Goal: Information Seeking & Learning: Learn about a topic

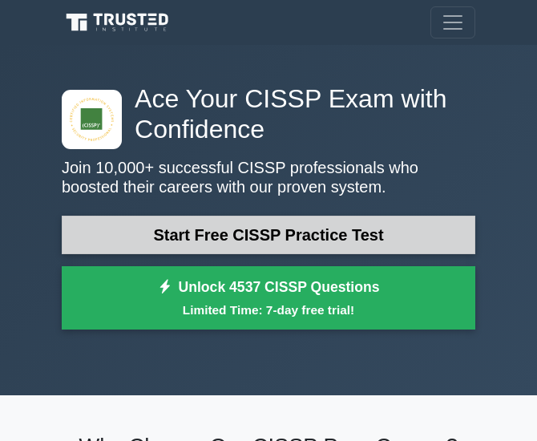
click at [292, 247] on link "Start Free CISSP Practice Test" at bounding box center [268, 234] width 413 height 38
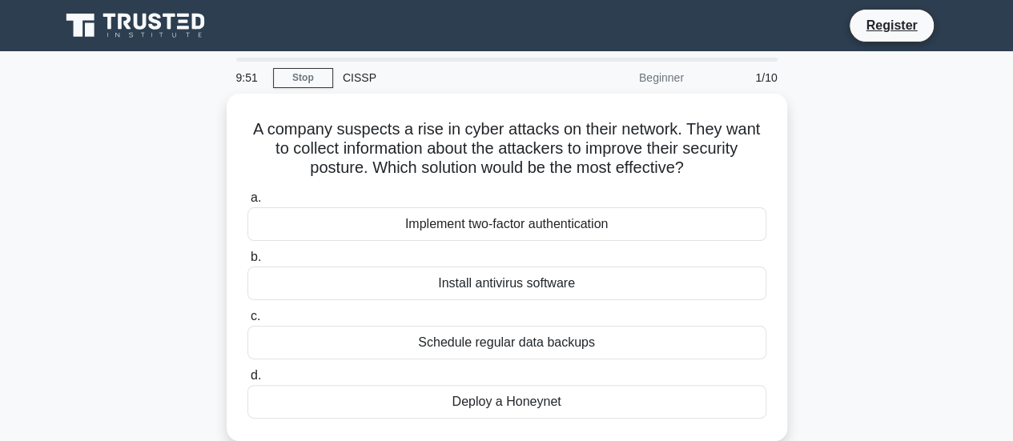
drag, startPoint x: 1010, startPoint y: 163, endPoint x: 1016, endPoint y: 185, distance: 22.6
click at [548, 185] on html "Register 9:47 Stop CISSP" at bounding box center [506, 432] width 1013 height 865
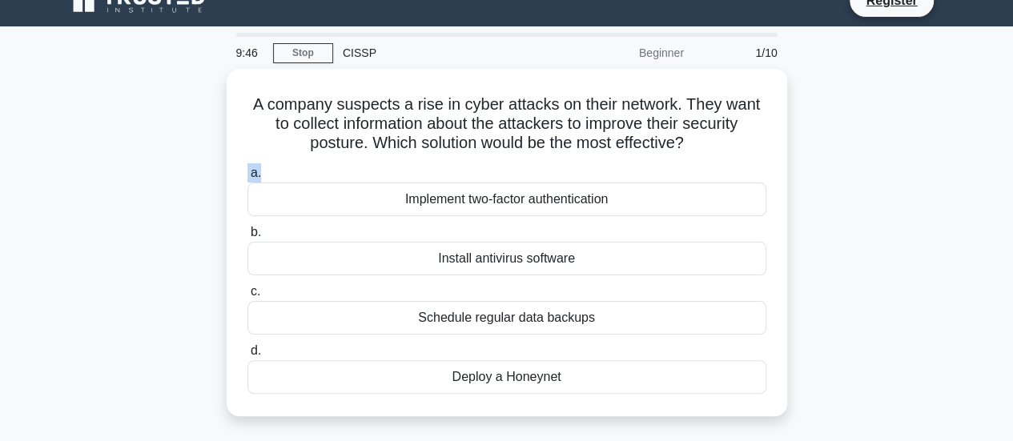
scroll to position [26, 0]
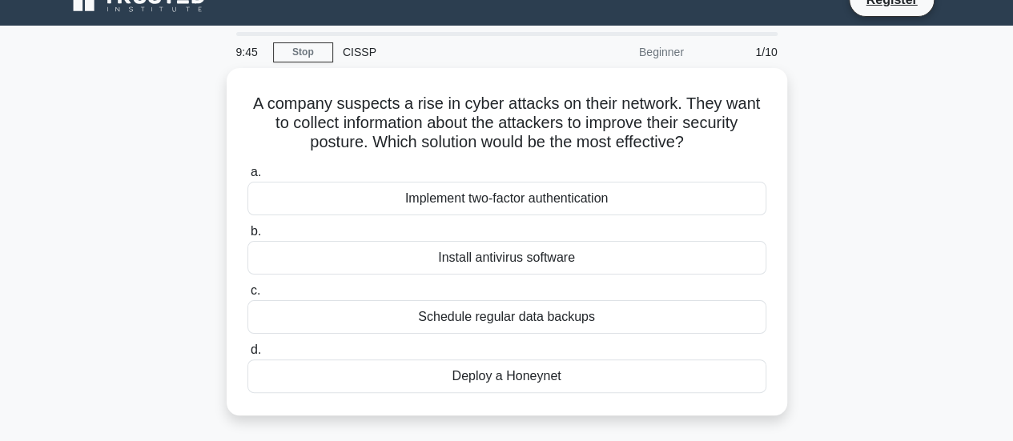
click at [548, 206] on div "A company suspects a rise in cyber attacks on their network. They want to colle…" at bounding box center [506, 251] width 913 height 367
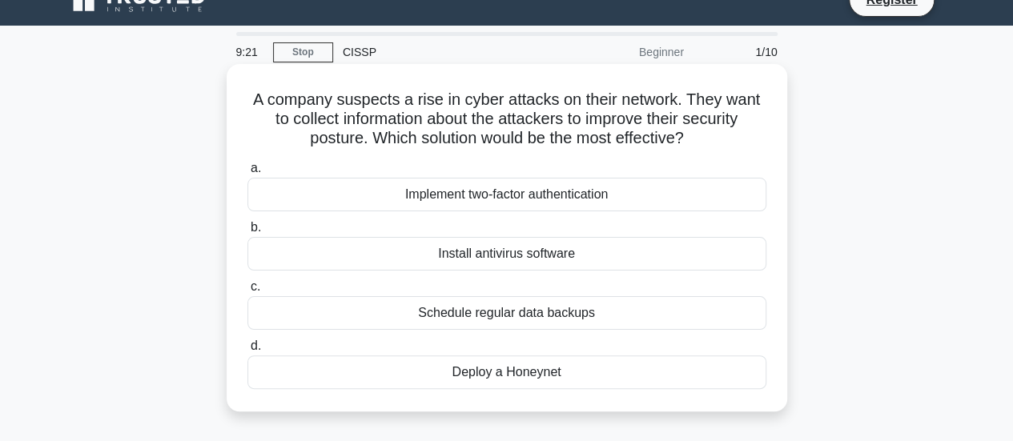
click at [548, 372] on div "Deploy a Honeynet" at bounding box center [506, 373] width 519 height 34
click at [247, 352] on input "d. Deploy a Honeynet" at bounding box center [247, 346] width 0 height 10
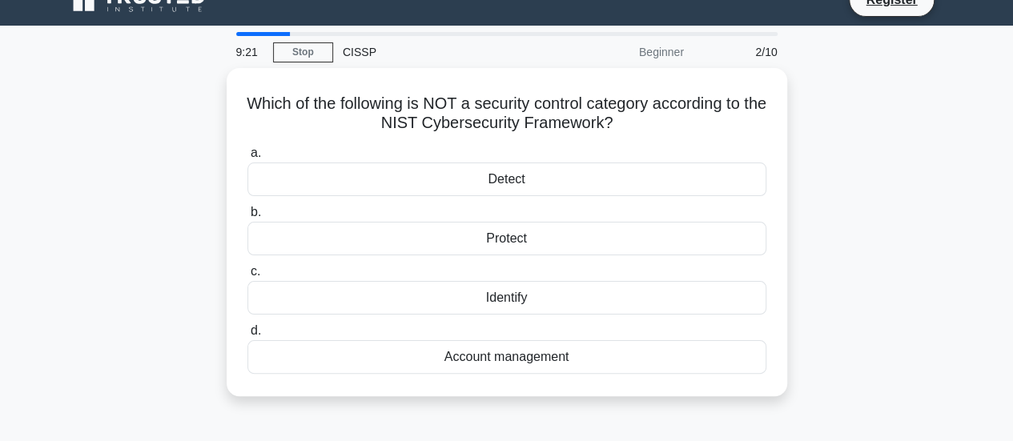
scroll to position [0, 0]
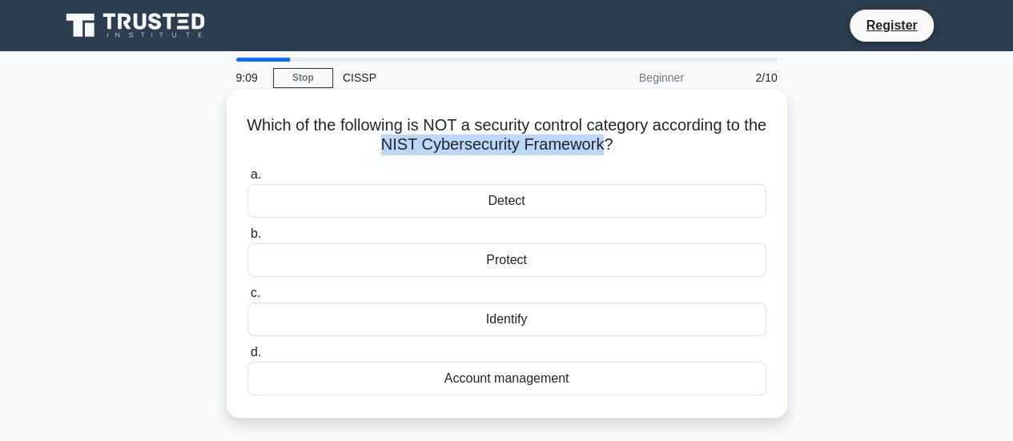
drag, startPoint x: 394, startPoint y: 145, endPoint x: 615, endPoint y: 150, distance: 221.1
click at [548, 150] on h5 "Which of the following is NOT a security control category according to the NIST…" at bounding box center [507, 135] width 522 height 40
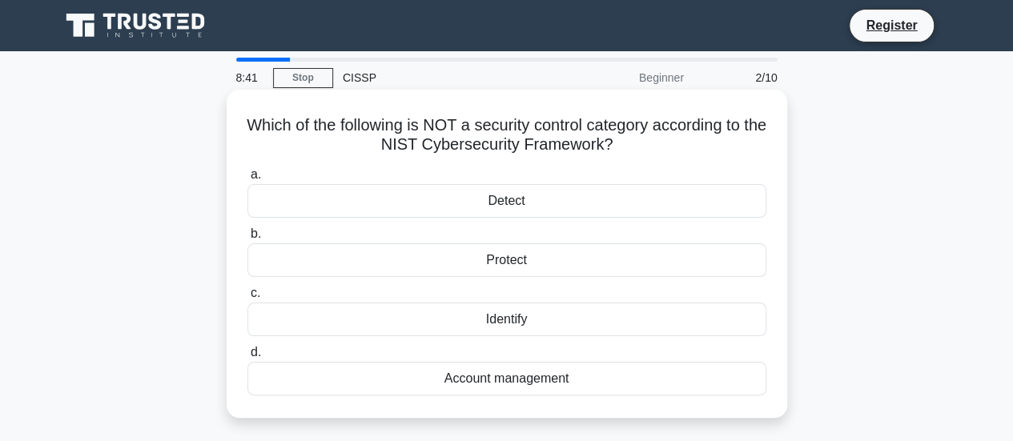
click at [452, 382] on div "Account management" at bounding box center [506, 379] width 519 height 34
click at [247, 358] on input "d. Account management" at bounding box center [247, 353] width 0 height 10
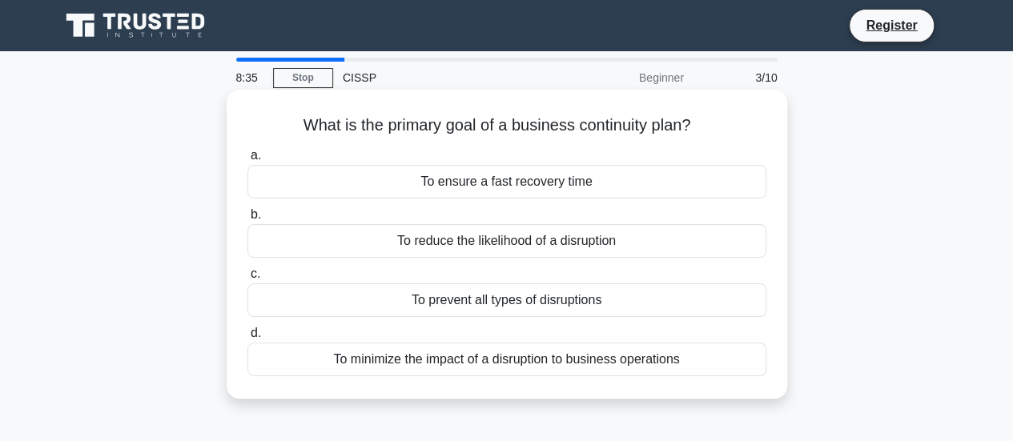
click at [466, 365] on div "To minimize the impact of a disruption to business operations" at bounding box center [506, 360] width 519 height 34
click at [247, 339] on input "d. To minimize the impact of a disruption to business operations" at bounding box center [247, 333] width 0 height 10
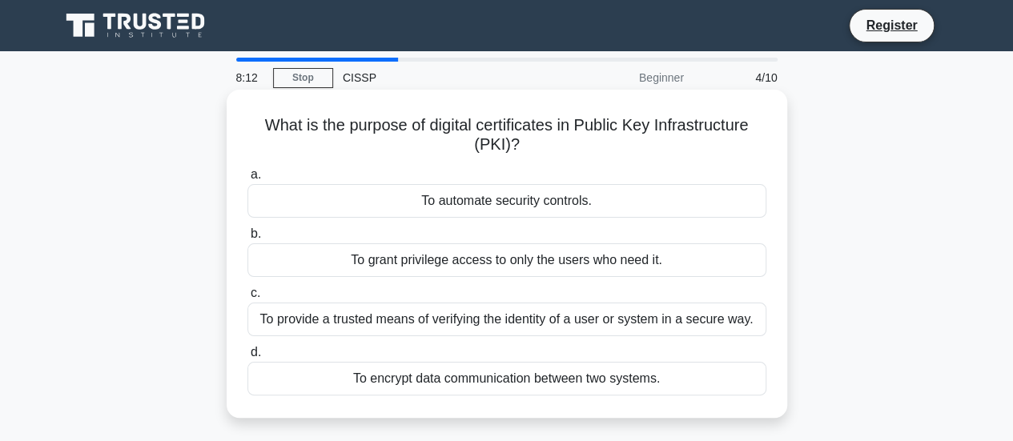
click at [494, 125] on h5 "What is the purpose of digital certificates in Public Key Infrastructure (PKI)?…" at bounding box center [507, 135] width 522 height 40
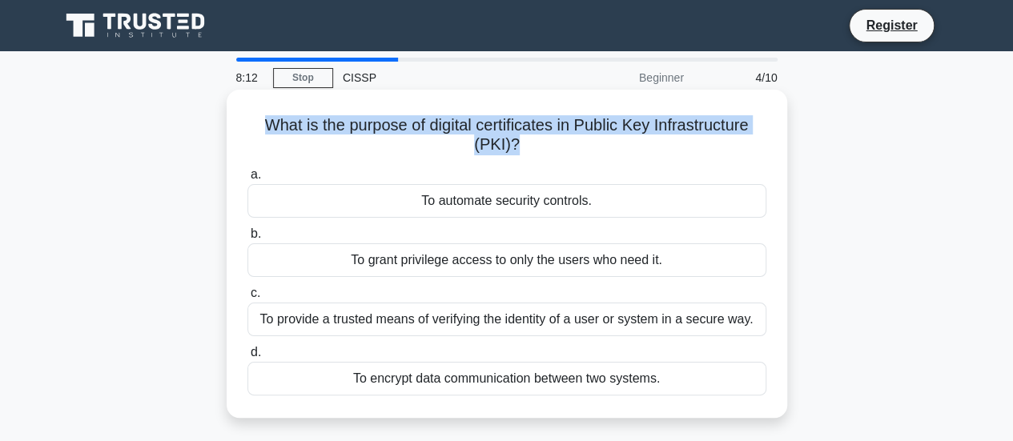
click at [494, 125] on h5 "What is the purpose of digital certificates in Public Key Infrastructure (PKI)?…" at bounding box center [507, 135] width 522 height 40
click at [437, 115] on h5 "What is the purpose of digital certificates in Public Key Infrastructure (PKI)?…" at bounding box center [507, 135] width 522 height 40
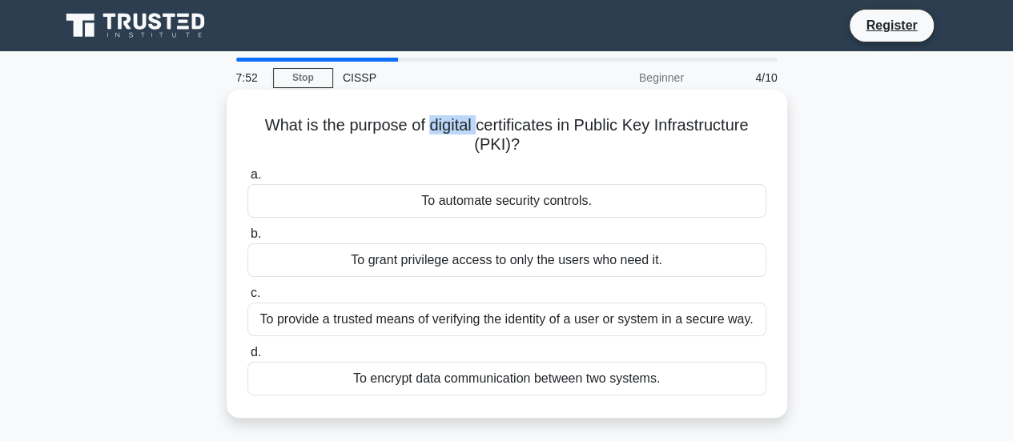
click at [437, 115] on h5 "What is the purpose of digital certificates in Public Key Infrastructure (PKI)?…" at bounding box center [507, 135] width 522 height 40
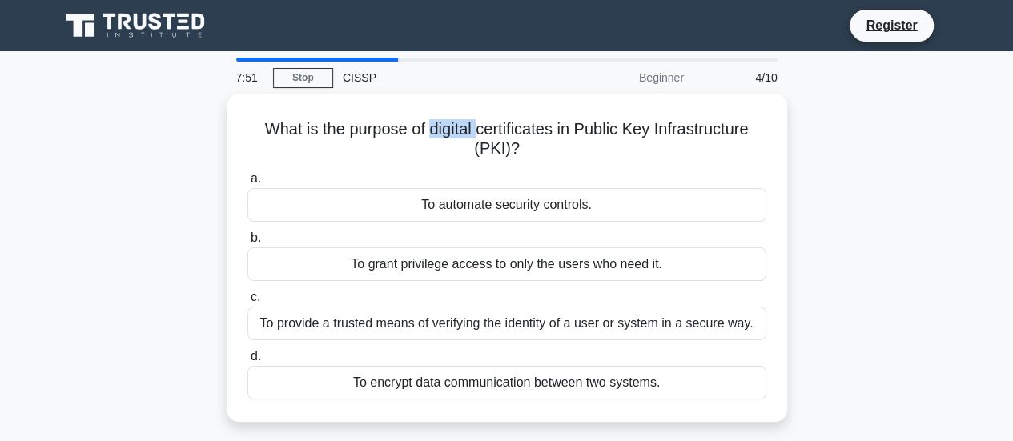
drag, startPoint x: 437, startPoint y: 115, endPoint x: 594, endPoint y: 421, distance: 343.2
click at [548, 421] on div "What is the purpose of digital certificates in Public Key Infrastructure (PKI)?…" at bounding box center [507, 258] width 561 height 328
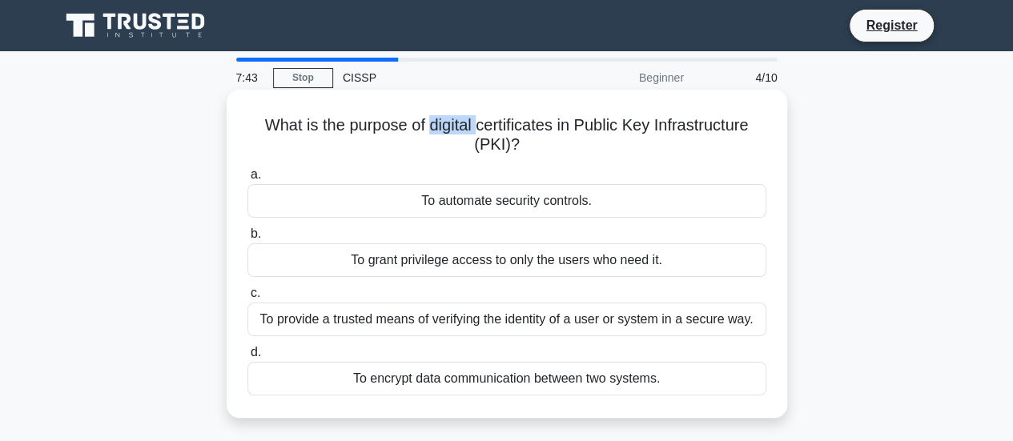
click at [517, 323] on div "To provide a trusted means of verifying the identity of a user or system in a s…" at bounding box center [506, 320] width 519 height 34
click at [247, 299] on input "c. To provide a trusted means of verifying the identity of a user or system in …" at bounding box center [247, 293] width 0 height 10
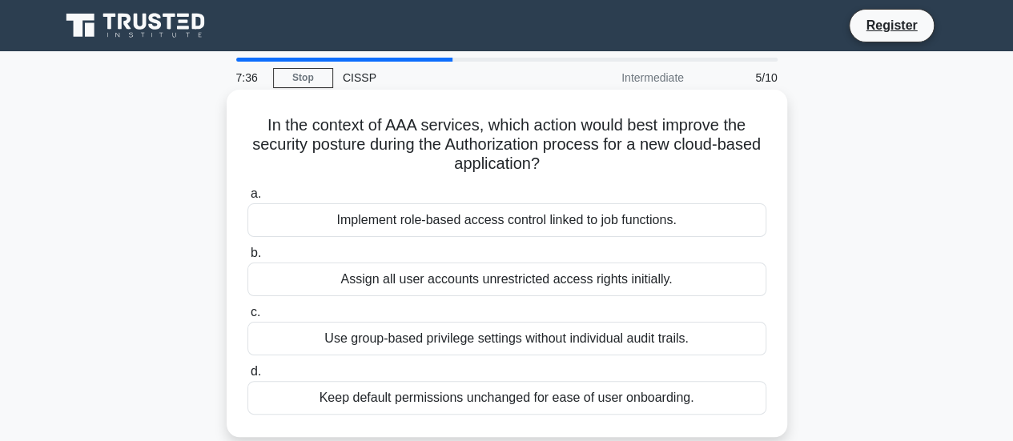
click at [548, 153] on h5 "In the context of AAA services, which action would best improve the security po…" at bounding box center [507, 144] width 522 height 59
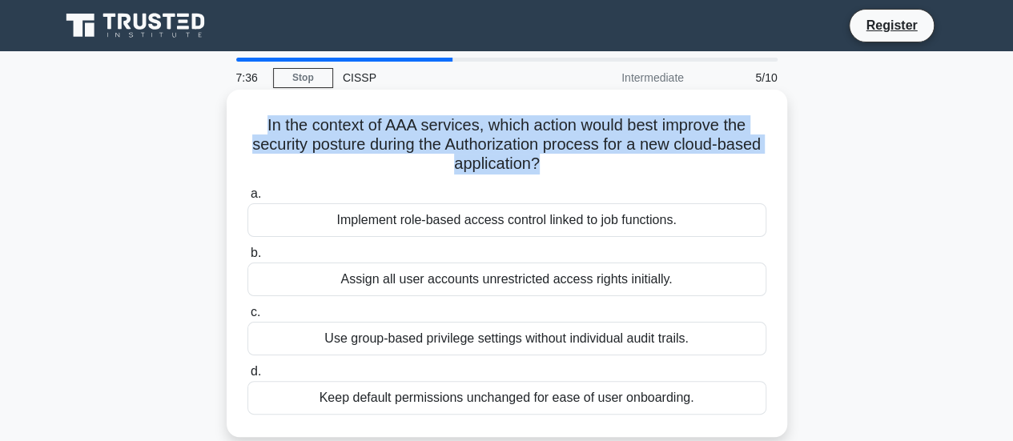
click at [548, 153] on h5 "In the context of AAA services, which action would best improve the security po…" at bounding box center [507, 144] width 522 height 59
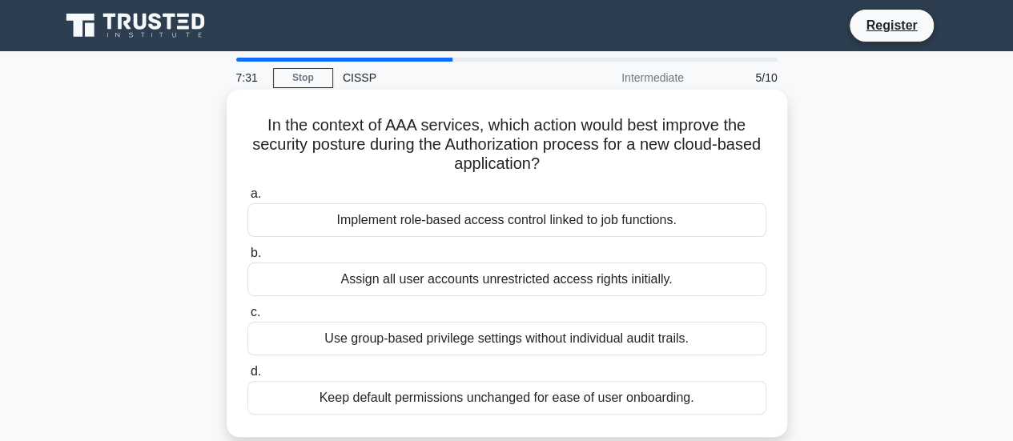
click at [548, 153] on h5 "In the context of AAA services, which action would best improve the security po…" at bounding box center [507, 144] width 522 height 59
click at [548, 233] on div "Implement role-based access control linked to job functions." at bounding box center [506, 220] width 519 height 34
click at [247, 199] on input "a. Implement role-based access control linked to job functions." at bounding box center [247, 194] width 0 height 10
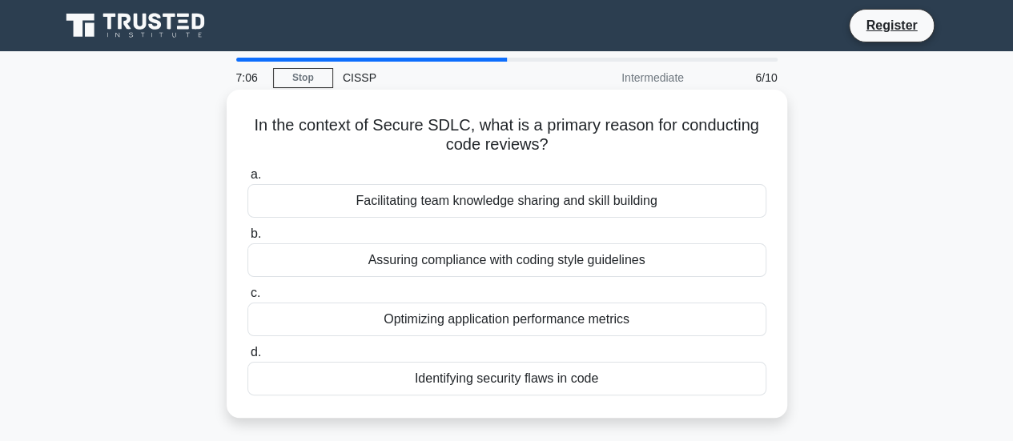
click at [548, 264] on div "Assuring compliance with coding style guidelines" at bounding box center [506, 260] width 519 height 34
click at [247, 239] on input "b. Assuring compliance with coding style guidelines" at bounding box center [247, 234] width 0 height 10
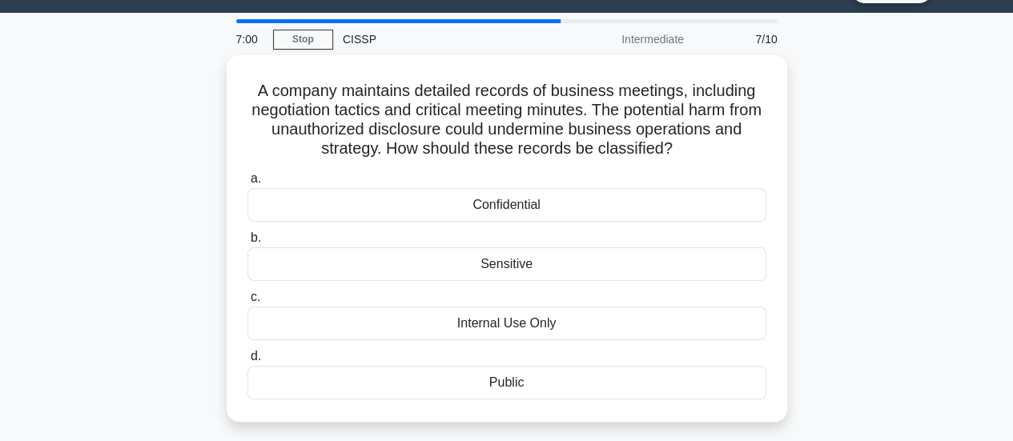
scroll to position [42, 0]
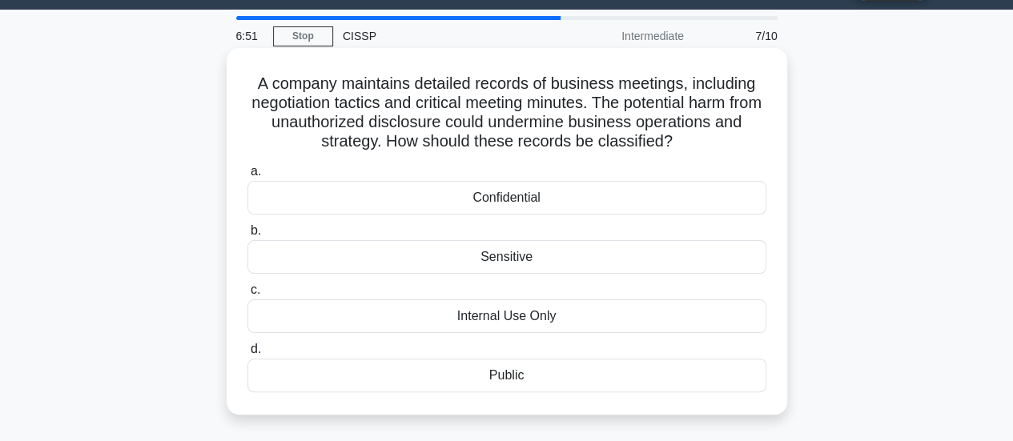
click at [548, 147] on h5 "A company maintains detailed records of business meetings, including negotiatio…" at bounding box center [507, 113] width 522 height 78
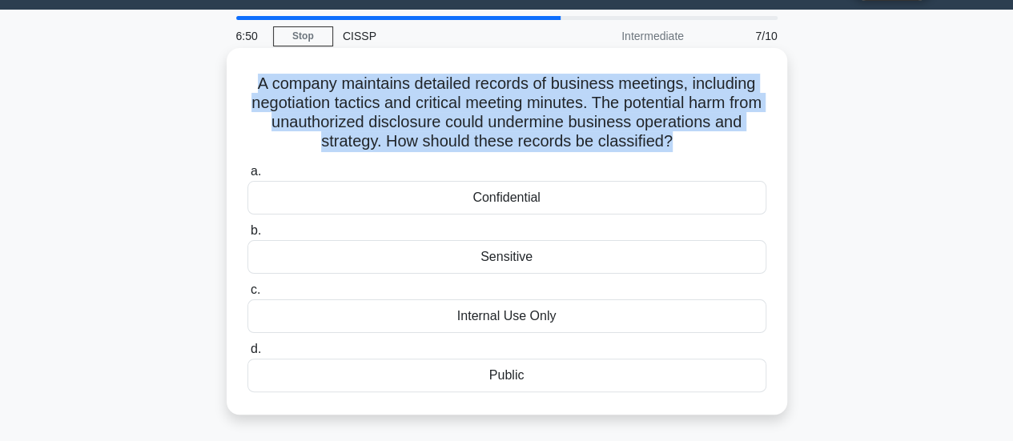
click at [548, 147] on h5 "A company maintains detailed records of business meetings, including negotiatio…" at bounding box center [507, 113] width 522 height 78
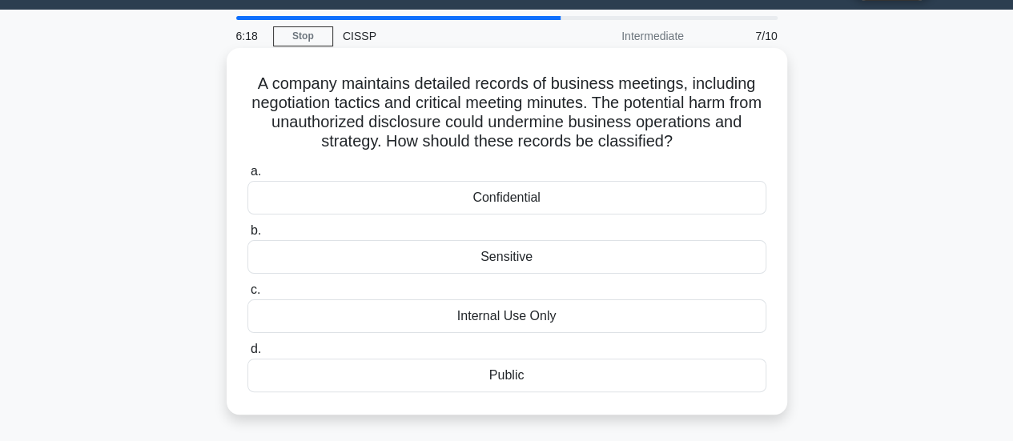
click at [473, 194] on div "Confidential" at bounding box center [506, 198] width 519 height 34
click at [247, 177] on input "a. Confidential" at bounding box center [247, 172] width 0 height 10
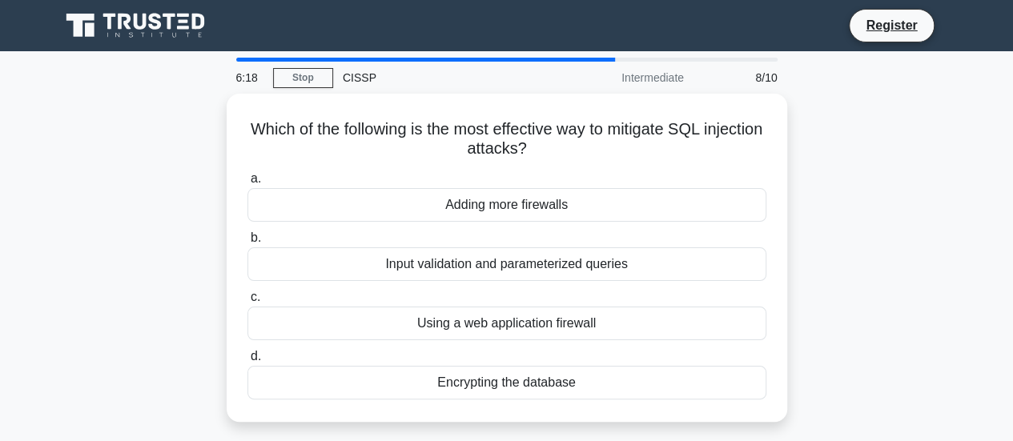
scroll to position [0, 0]
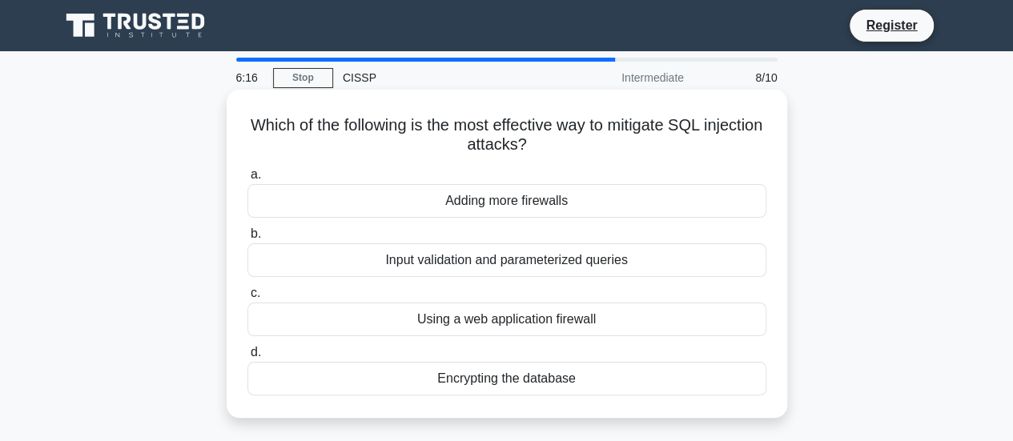
click at [512, 148] on h5 "Which of the following is the most effective way to mitigate SQL injection atta…" at bounding box center [507, 135] width 522 height 40
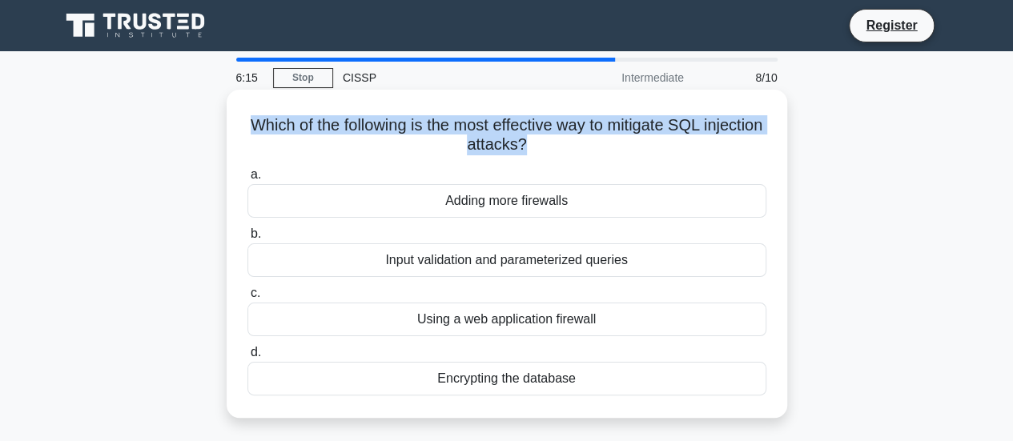
click at [512, 148] on h5 "Which of the following is the most effective way to mitigate SQL injection atta…" at bounding box center [507, 135] width 522 height 40
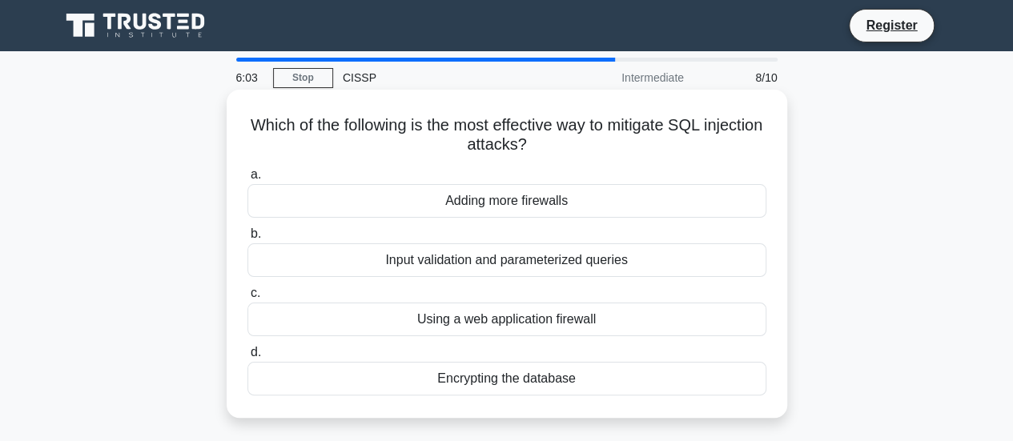
click at [525, 276] on div "Input validation and parameterized queries" at bounding box center [506, 260] width 519 height 34
click at [247, 239] on input "b. Input validation and parameterized queries" at bounding box center [247, 234] width 0 height 10
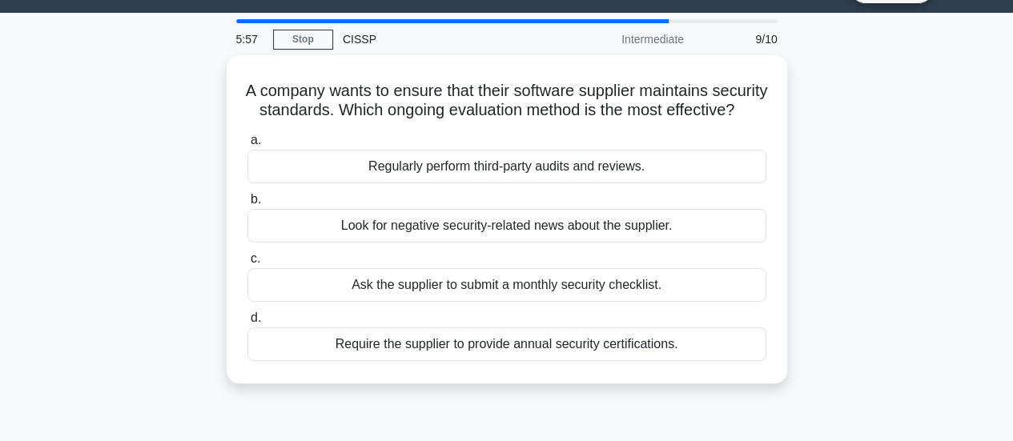
scroll to position [42, 0]
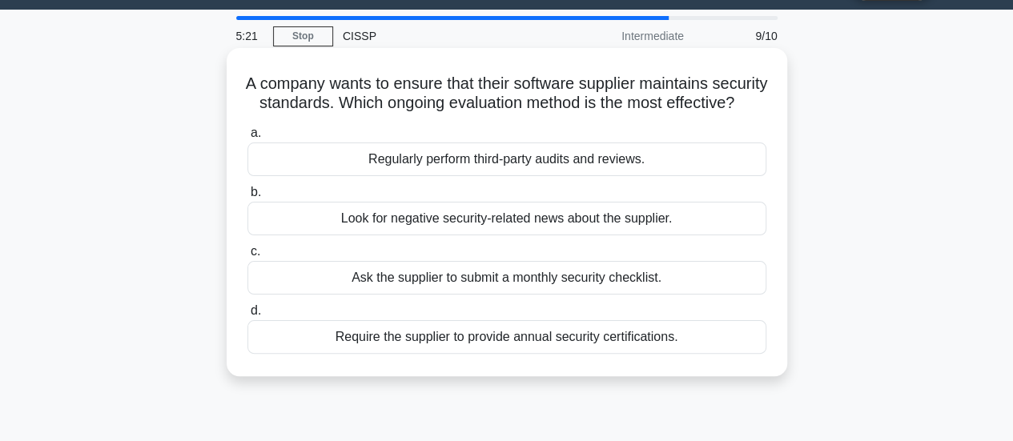
click at [548, 357] on div "a. Regularly perform third-party audits and reviews. b. Look for negative secur…" at bounding box center [507, 238] width 538 height 237
click at [548, 354] on div "Require the supplier to provide annual security certifications." at bounding box center [506, 337] width 519 height 34
click at [247, 316] on input "d. Require the supplier to provide annual security certifications." at bounding box center [247, 311] width 0 height 10
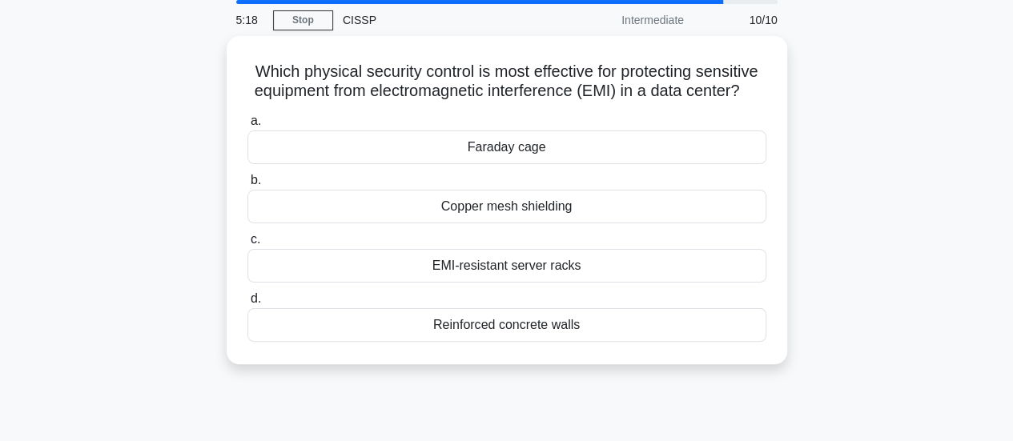
scroll to position [62, 0]
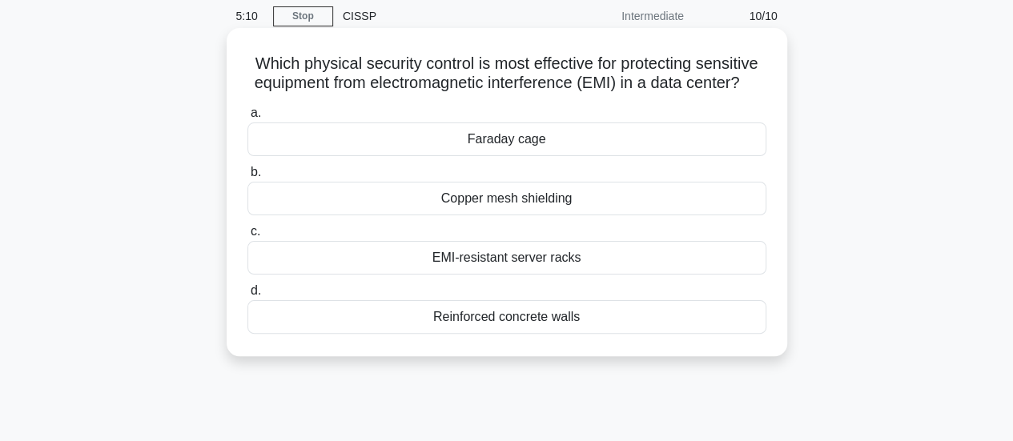
click at [548, 334] on div "Reinforced concrete walls" at bounding box center [506, 317] width 519 height 34
click at [247, 296] on input "d. Reinforced concrete walls" at bounding box center [247, 291] width 0 height 10
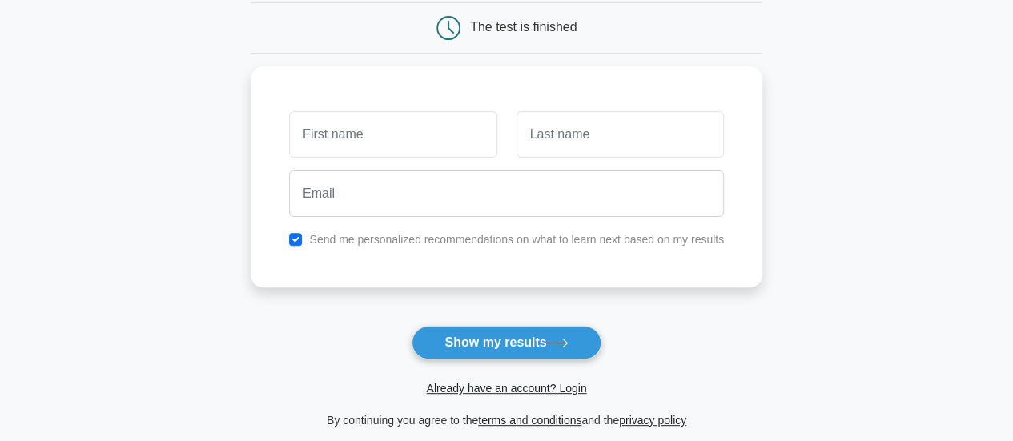
scroll to position [164, 0]
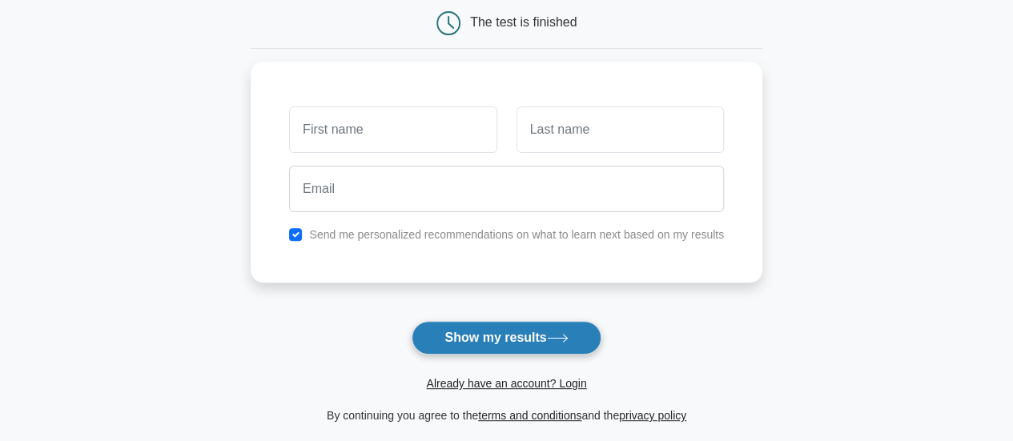
click at [536, 332] on button "Show my results" at bounding box center [506, 338] width 189 height 34
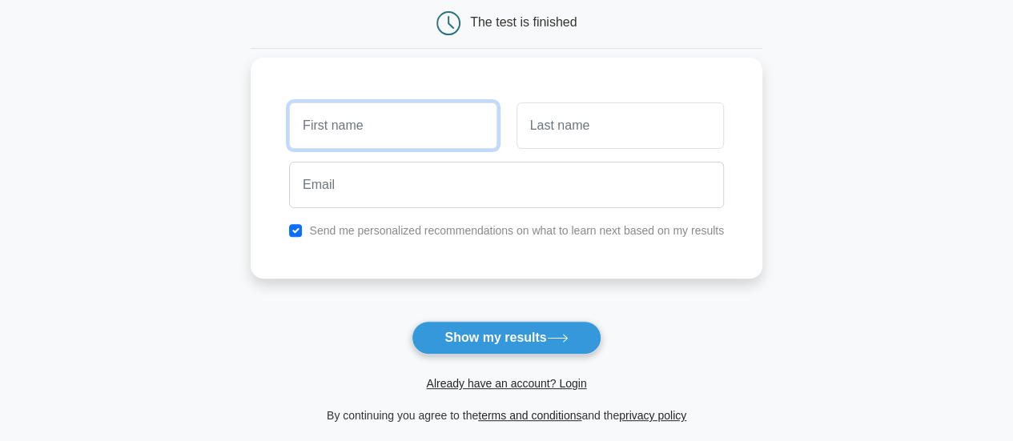
click at [400, 126] on input "text" at bounding box center [392, 126] width 207 height 46
type input "Adachi"
click at [373, 232] on label "Send me personalized recommendations on what to learn next based on my results" at bounding box center [516, 230] width 415 height 13
click at [296, 232] on div "Send me personalized recommendations on what to learn next based on my results" at bounding box center [507, 230] width 454 height 19
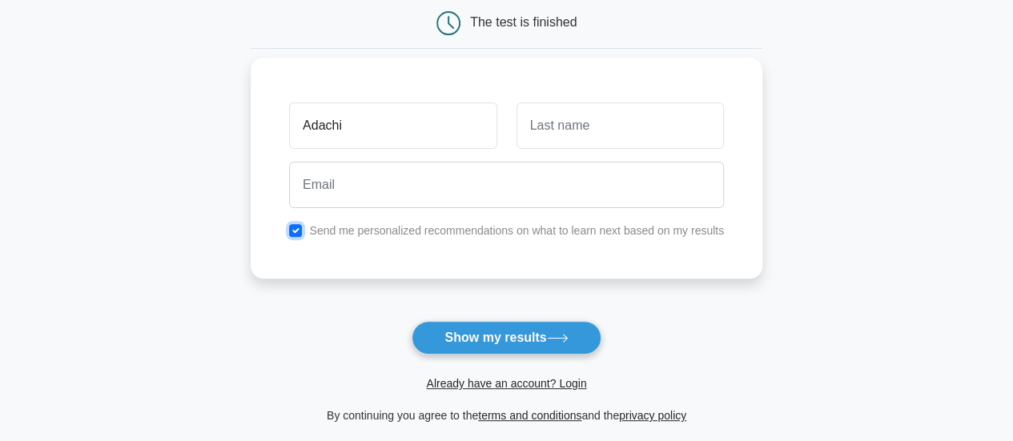
click at [296, 232] on input "checkbox" at bounding box center [295, 230] width 13 height 13
checkbox input "false"
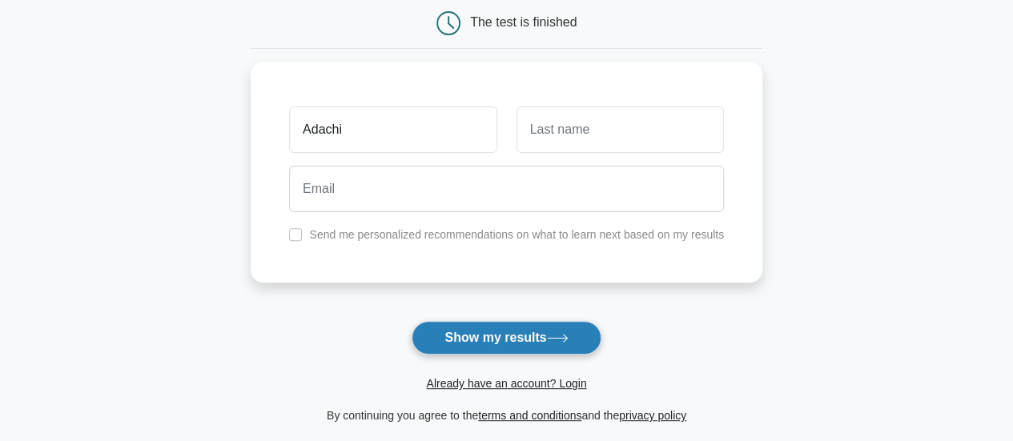
click at [481, 330] on button "Show my results" at bounding box center [506, 338] width 189 height 34
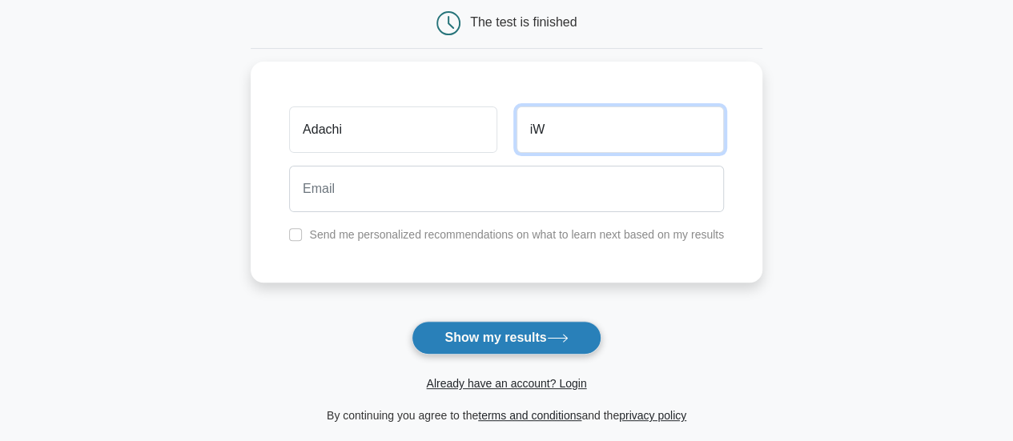
type input "i"
type input "I"
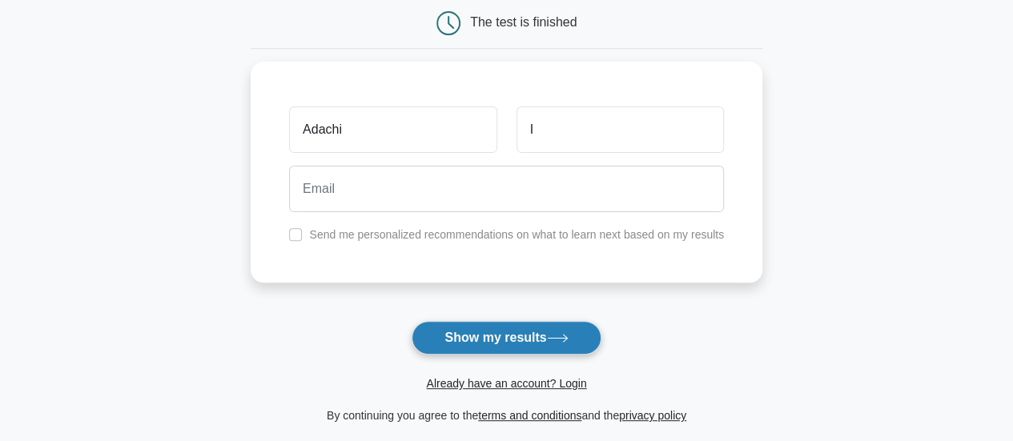
click at [479, 334] on button "Show my results" at bounding box center [506, 338] width 189 height 34
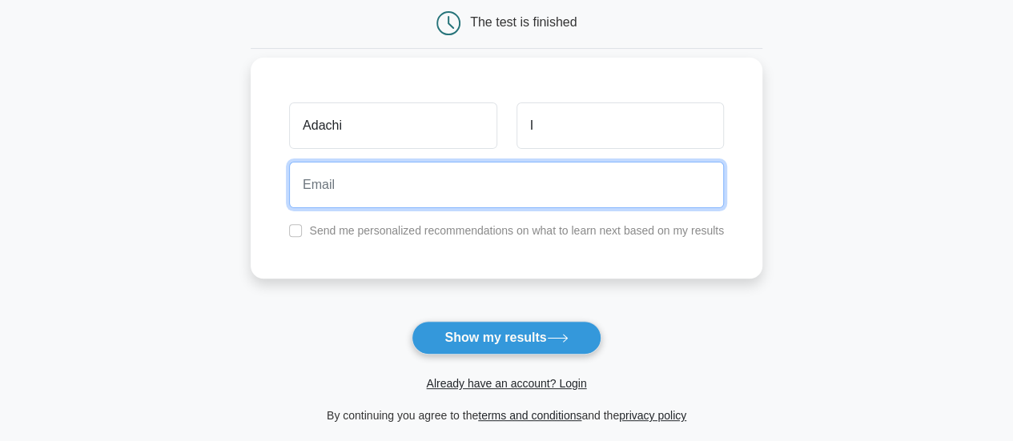
click at [328, 182] on input "email" at bounding box center [506, 185] width 435 height 46
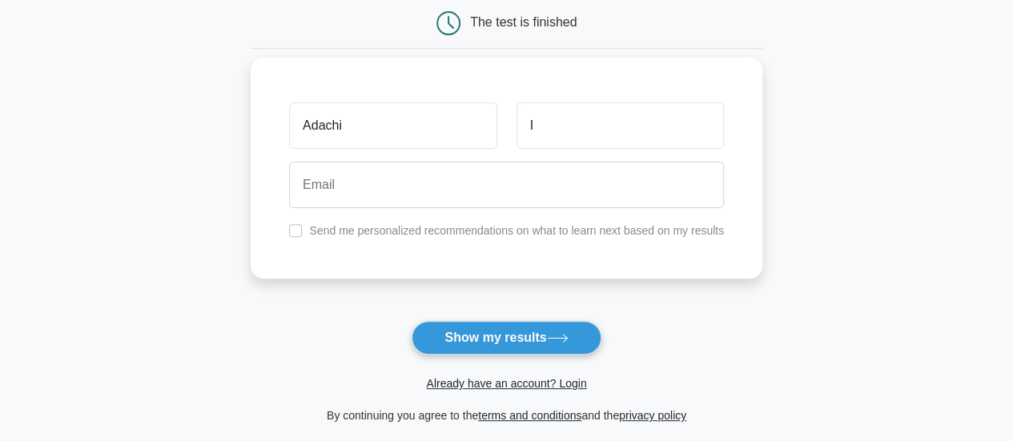
click at [290, 256] on div "Adachi I Send me personalized recommendations on what to learn next based on my…" at bounding box center [507, 168] width 512 height 221
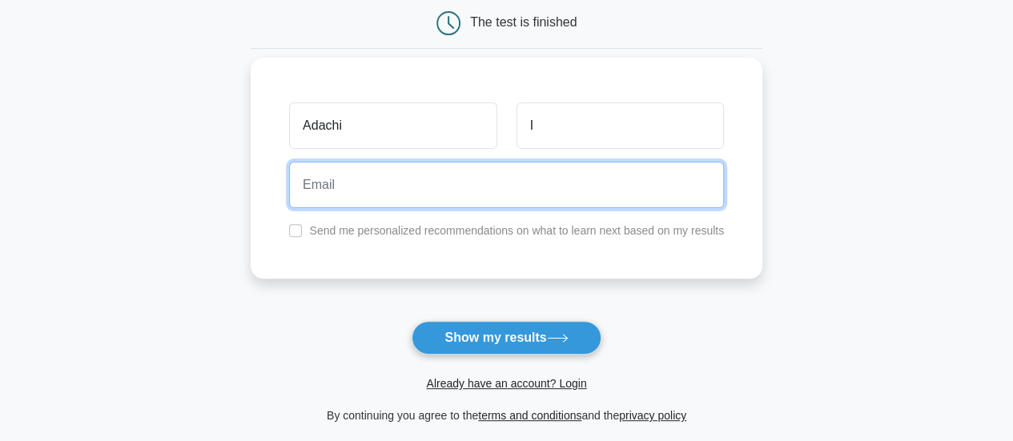
click at [367, 191] on input "email" at bounding box center [506, 185] width 435 height 46
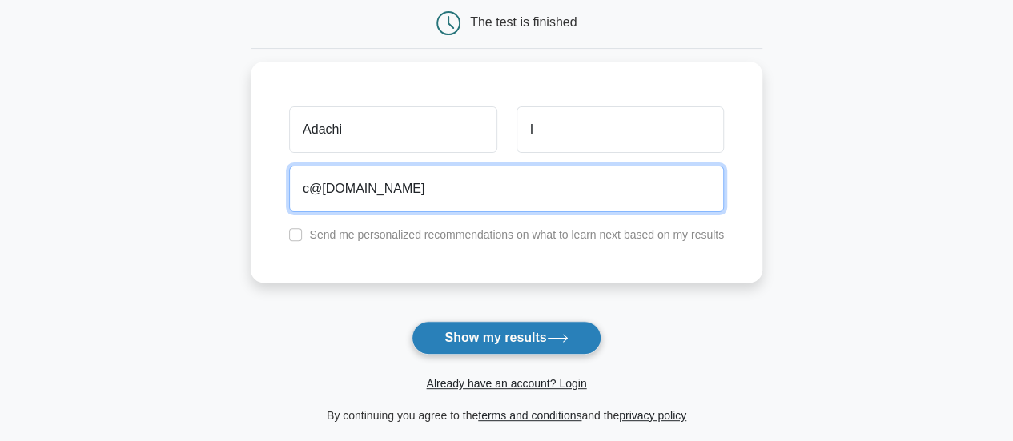
type input "c@yahoo.com"
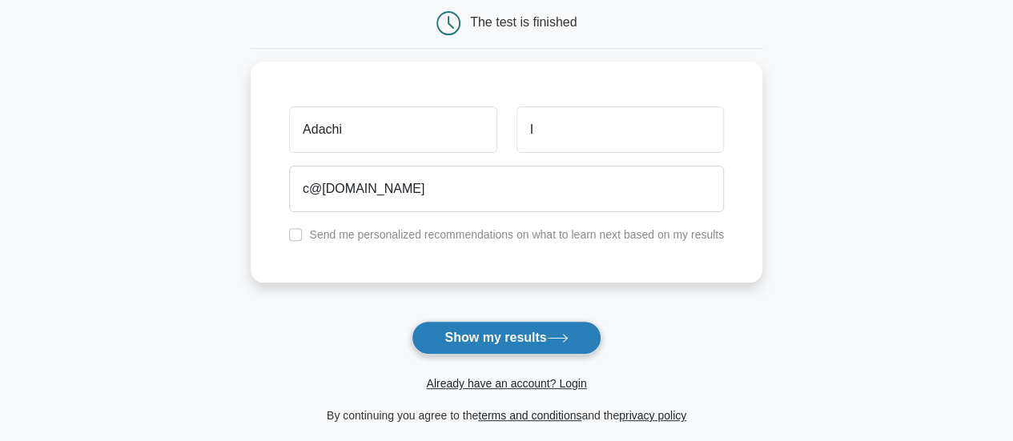
click at [450, 334] on button "Show my results" at bounding box center [506, 338] width 189 height 34
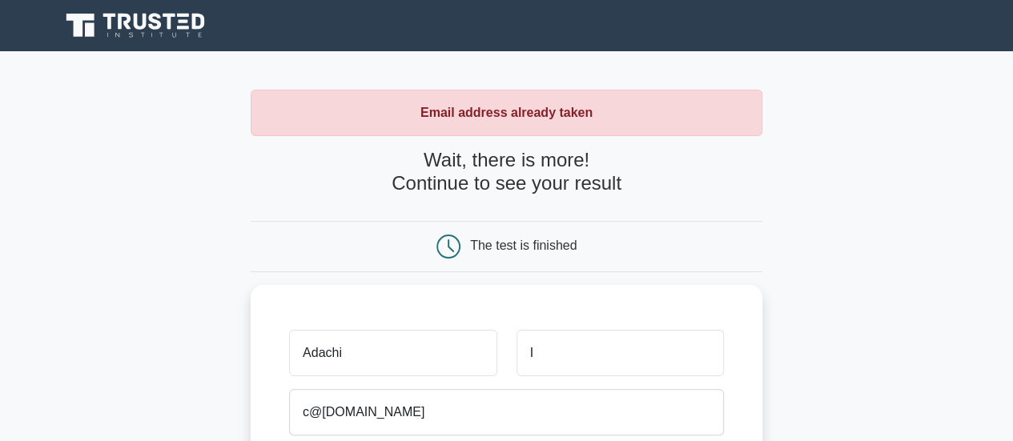
scroll to position [210, 0]
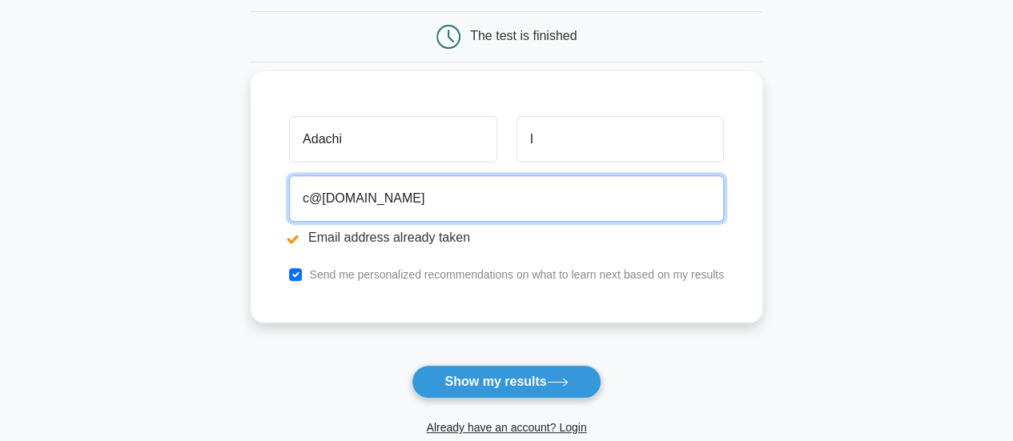
click at [306, 207] on input "c@yahoo.com" at bounding box center [506, 198] width 435 height 46
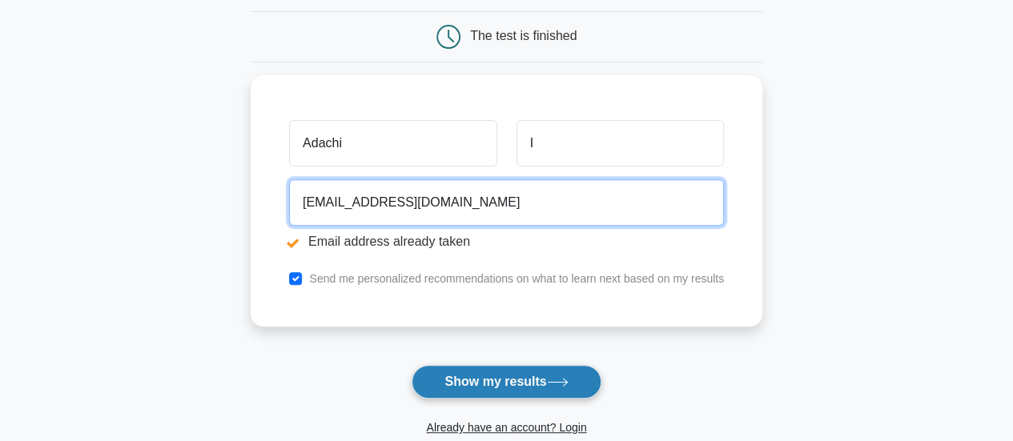
type input "vmorvmtrevbotmeptmptvc@yahoo.com"
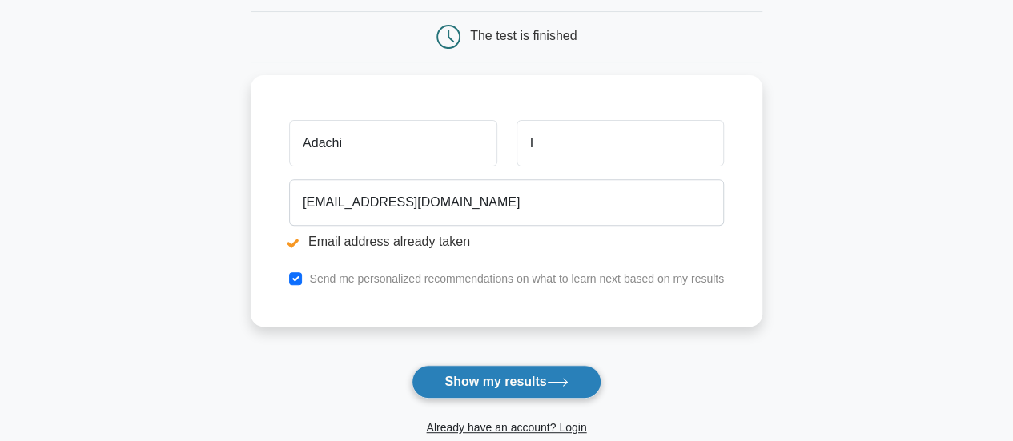
click at [442, 370] on button "Show my results" at bounding box center [506, 382] width 189 height 34
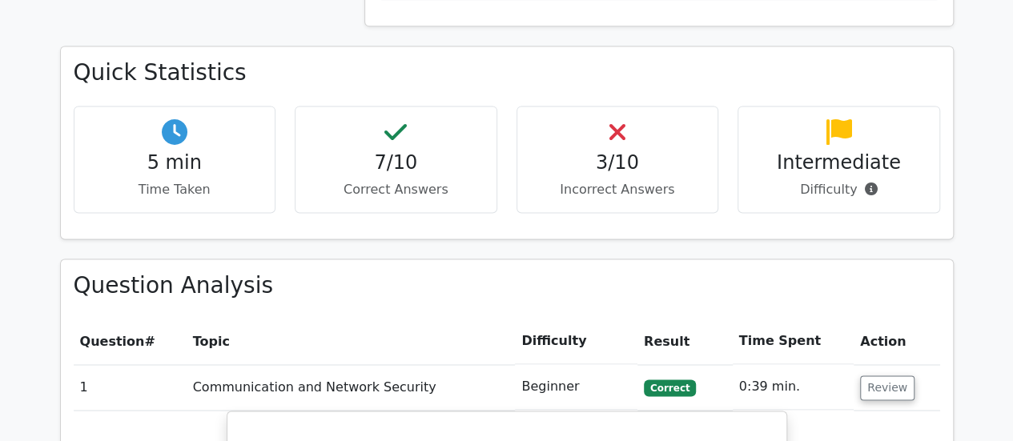
scroll to position [1113, 0]
